Goal: Task Accomplishment & Management: Manage account settings

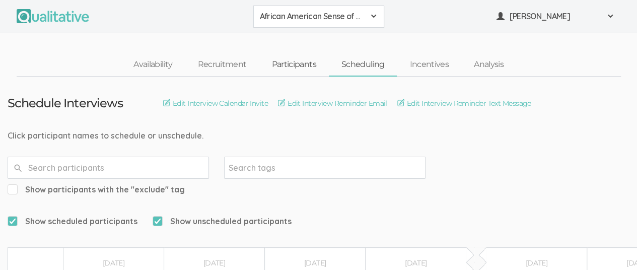
click at [291, 60] on link "Participants" at bounding box center [293, 65] width 69 height 22
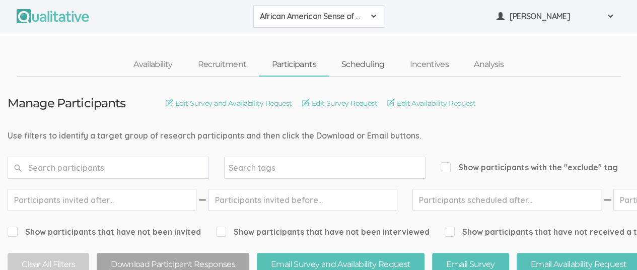
click at [367, 65] on link "Scheduling" at bounding box center [363, 65] width 68 height 22
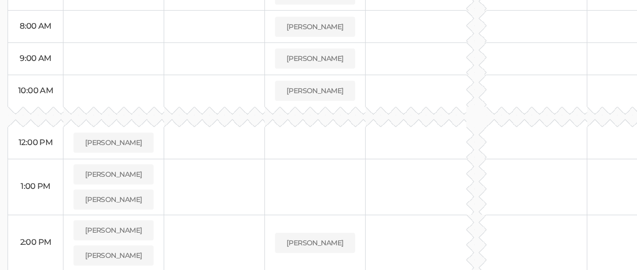
scroll to position [92, 0]
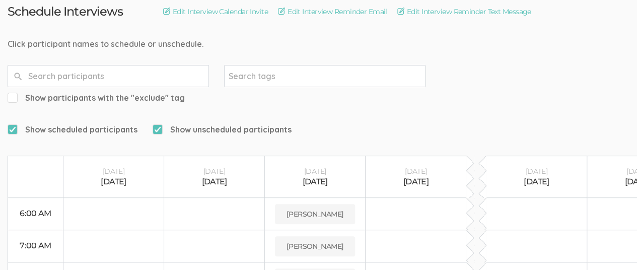
click at [156, 126] on input "Show unscheduled participants" at bounding box center [156, 129] width 7 height 7
checkbox input "false"
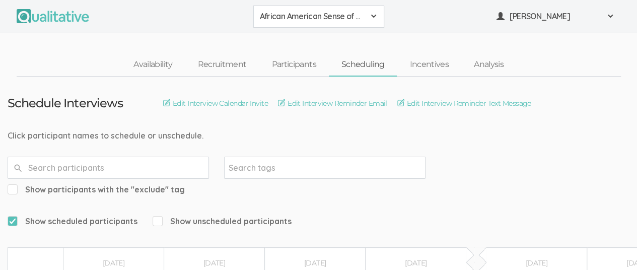
scroll to position [151, 0]
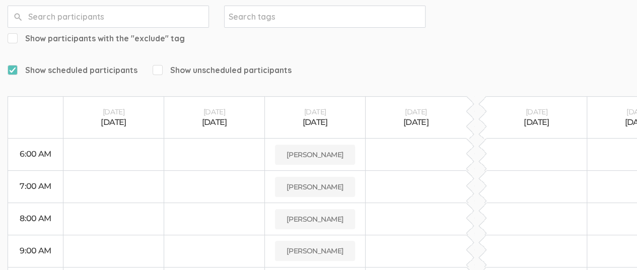
click at [477, 96] on th at bounding box center [476, 117] width 20 height 42
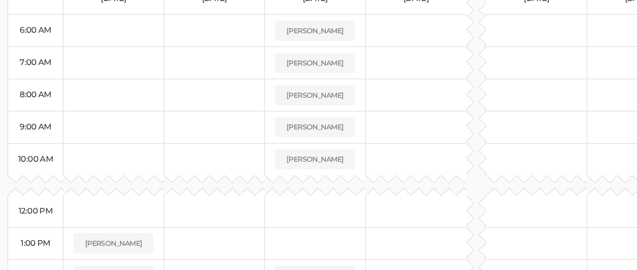
scroll to position [0, 0]
